Goal: Task Accomplishment & Management: Use online tool/utility

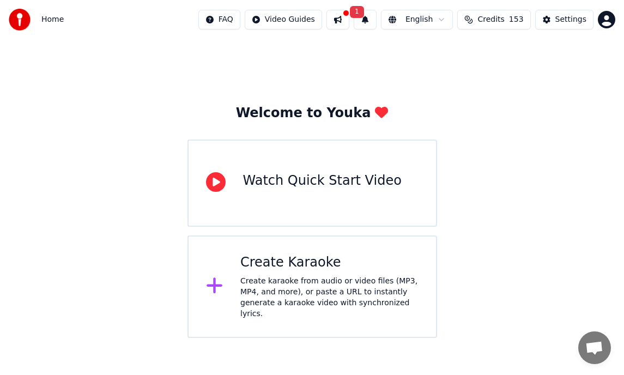
click at [292, 262] on div "Create Karaoke" at bounding box center [329, 262] width 178 height 17
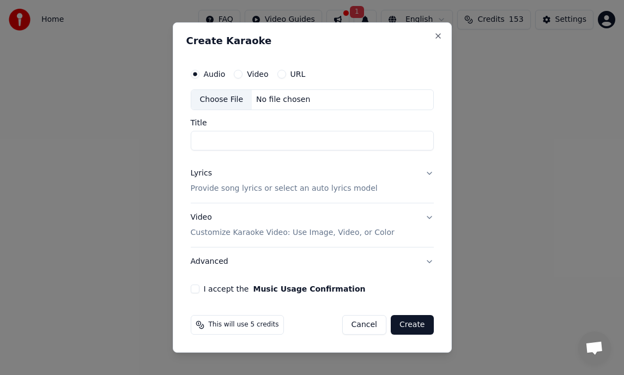
click at [225, 99] on div "Choose File" at bounding box center [221, 100] width 61 height 20
click at [221, 102] on div "Choose File" at bounding box center [221, 100] width 61 height 20
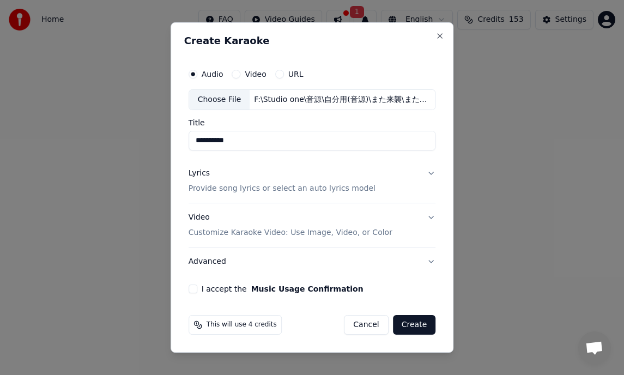
type input "**********"
click at [242, 72] on div "Video" at bounding box center [249, 74] width 34 height 9
click at [238, 75] on button "Video" at bounding box center [236, 74] width 9 height 9
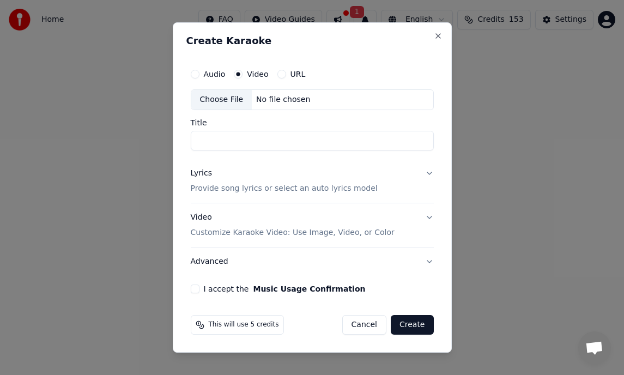
click at [252, 105] on div "No file chosen" at bounding box center [283, 99] width 63 height 11
type input "**********"
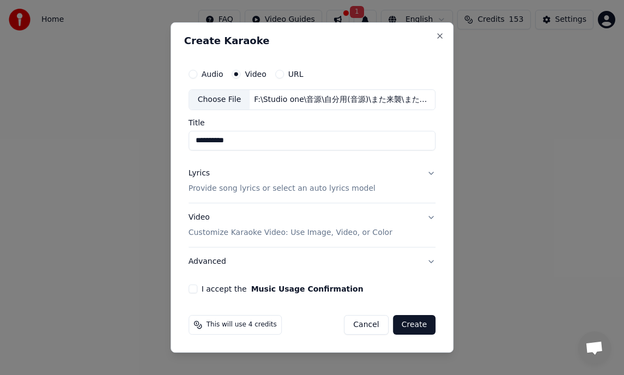
click at [399, 176] on button "Lyrics Provide song lyrics or select an auto lyrics model" at bounding box center [312, 181] width 247 height 44
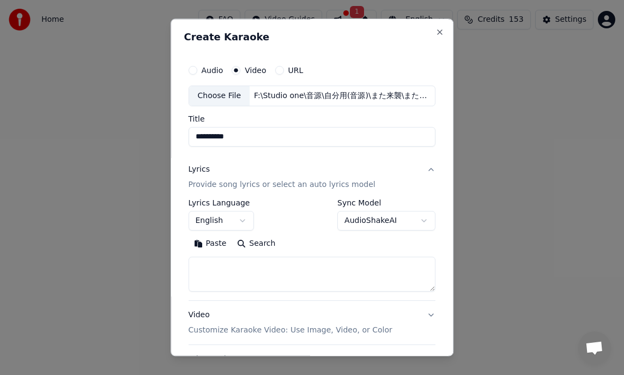
scroll to position [54, 0]
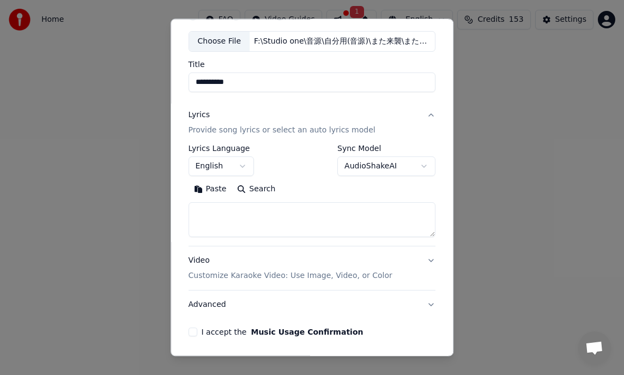
click at [233, 167] on body "**********" at bounding box center [312, 169] width 624 height 338
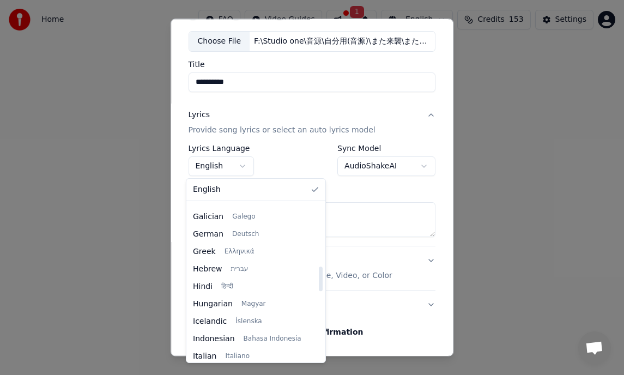
scroll to position [400, 0]
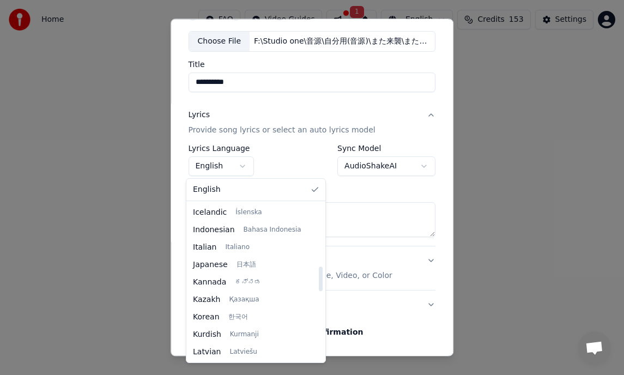
select select "**"
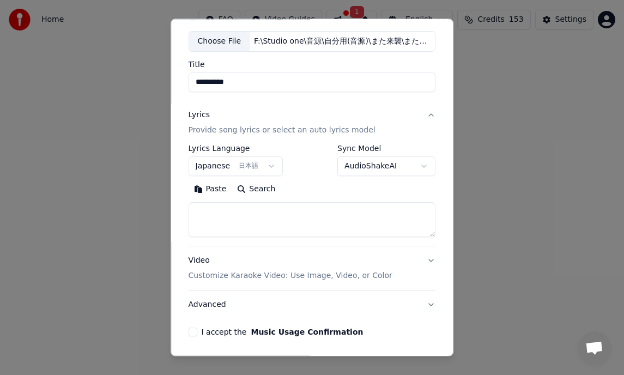
click at [221, 220] on textarea at bounding box center [312, 219] width 247 height 35
click at [217, 193] on button "Paste" at bounding box center [211, 188] width 44 height 17
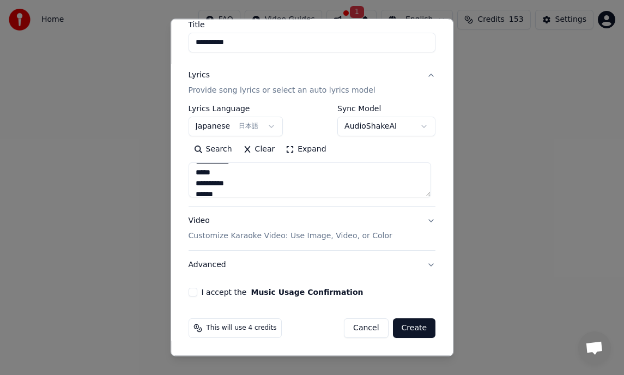
click at [409, 229] on button "Video Customize Karaoke Video: Use Image, Video, or Color" at bounding box center [312, 229] width 247 height 44
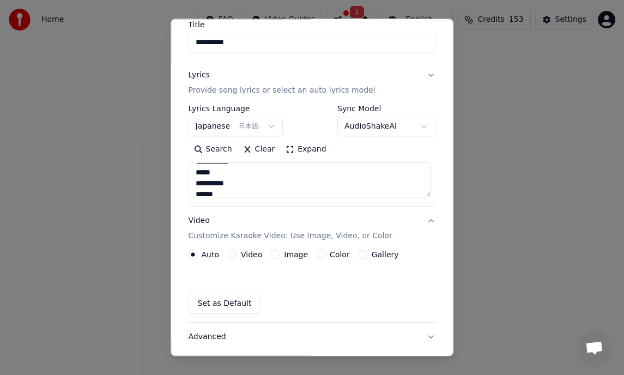
type textarea "**********"
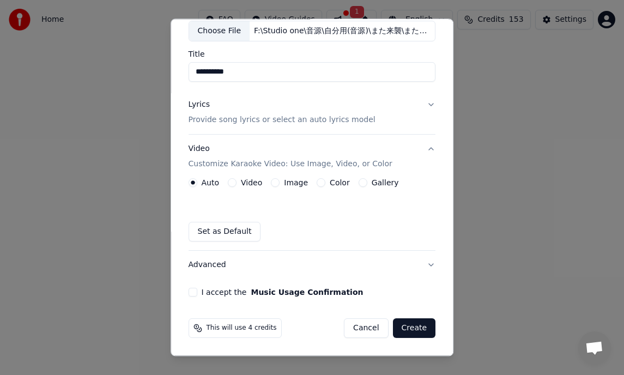
click at [412, 151] on button "Video Customize Karaoke Video: Use Image, Video, or Color" at bounding box center [312, 157] width 247 height 44
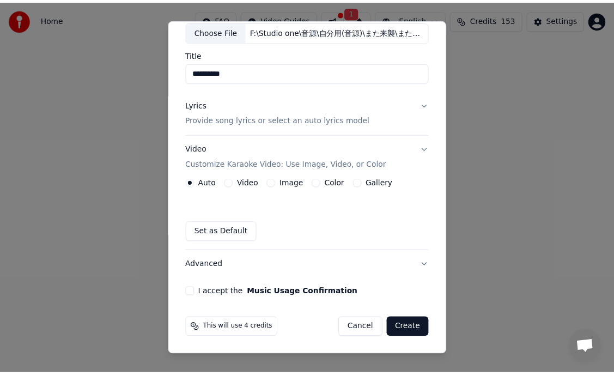
scroll to position [0, 0]
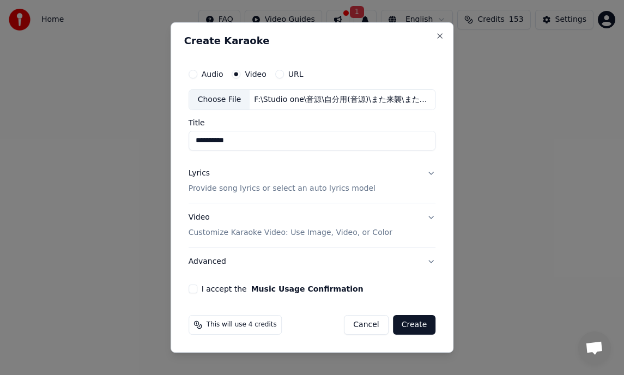
click at [195, 288] on button "I accept the Music Usage Confirmation" at bounding box center [193, 288] width 9 height 9
click at [406, 322] on button "Create" at bounding box center [414, 325] width 43 height 20
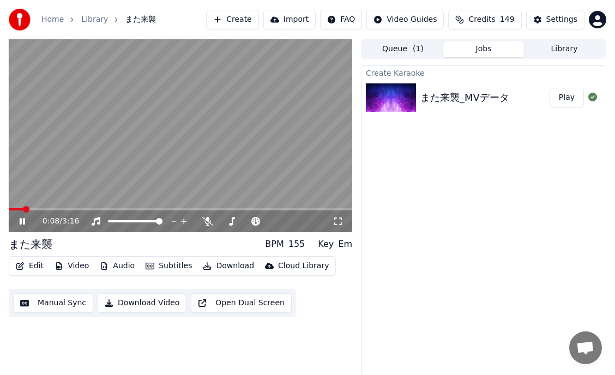
click at [54, 87] on video at bounding box center [180, 135] width 343 height 193
drag, startPoint x: 20, startPoint y: 208, endPoint x: -17, endPoint y: 210, distance: 37.1
click at [0, 210] on html "Home Library また来襲 Create Import FAQ Video Guides Credits 149 Settings 0:08 / 3:…" at bounding box center [307, 187] width 615 height 375
click at [24, 210] on span at bounding box center [27, 209] width 7 height 7
click at [26, 218] on icon at bounding box center [29, 221] width 25 height 9
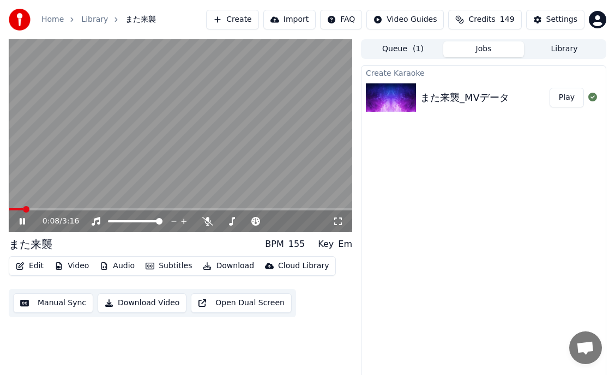
click at [76, 207] on video at bounding box center [180, 135] width 343 height 193
click at [22, 223] on icon at bounding box center [29, 221] width 25 height 9
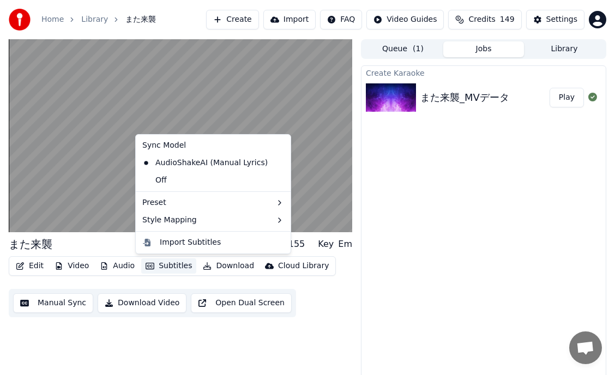
click at [148, 263] on icon "button" at bounding box center [149, 266] width 9 height 7
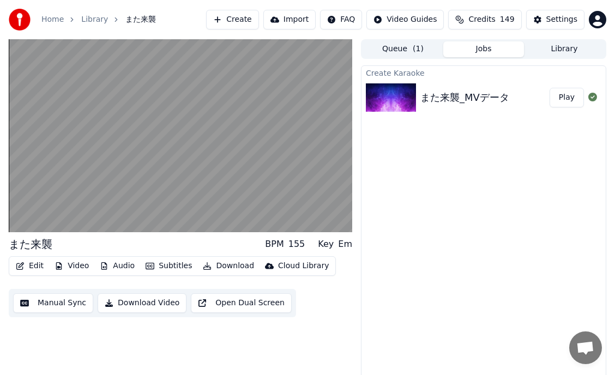
click at [203, 265] on icon "button" at bounding box center [207, 266] width 9 height 8
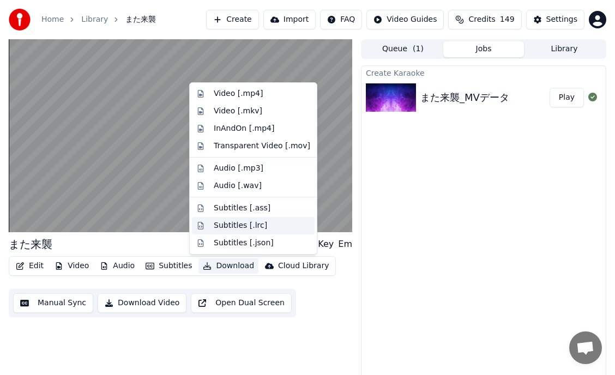
click at [224, 227] on div "Subtitles [.lrc]" at bounding box center [240, 225] width 53 height 11
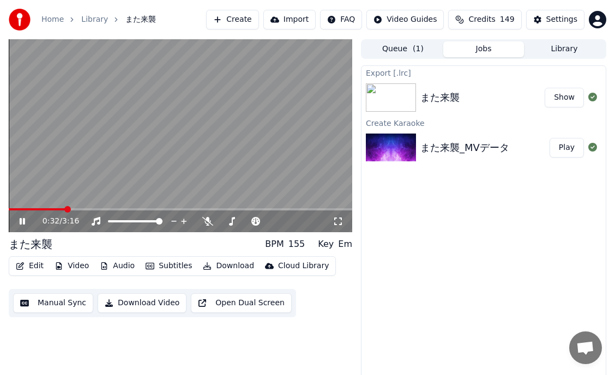
click at [557, 99] on button "Show" at bounding box center [563, 98] width 39 height 20
click at [20, 224] on icon at bounding box center [29, 221] width 25 height 9
click at [572, 98] on button "Show" at bounding box center [563, 98] width 39 height 20
click at [568, 95] on button "Show" at bounding box center [563, 98] width 39 height 20
click at [556, 94] on button "Show" at bounding box center [563, 98] width 39 height 20
